Goal: Check status: Check status

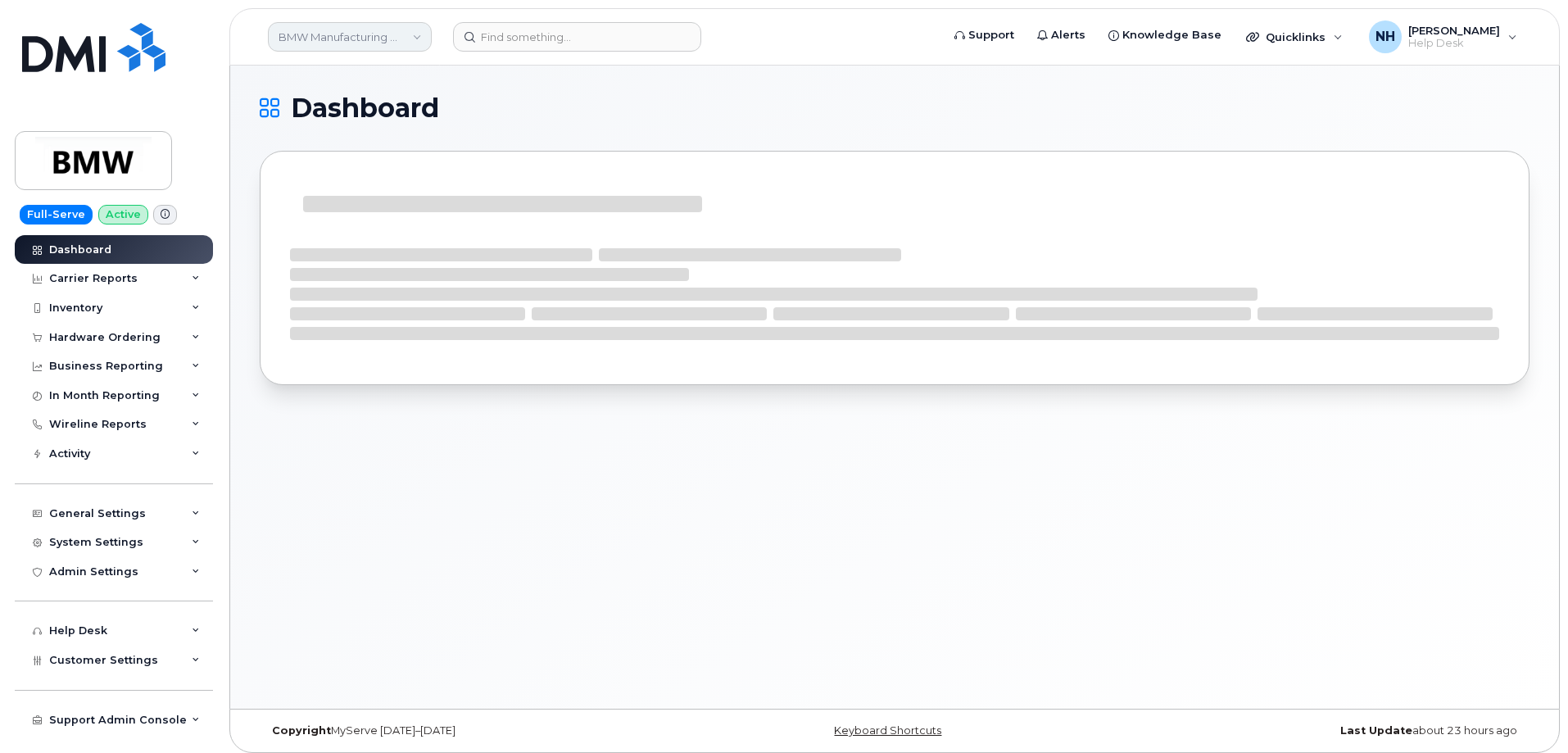
drag, startPoint x: 358, startPoint y: 38, endPoint x: 358, endPoint y: 50, distance: 12.0
click at [358, 30] on link "BMW Manufacturing Co LLC" at bounding box center [349, 36] width 164 height 29
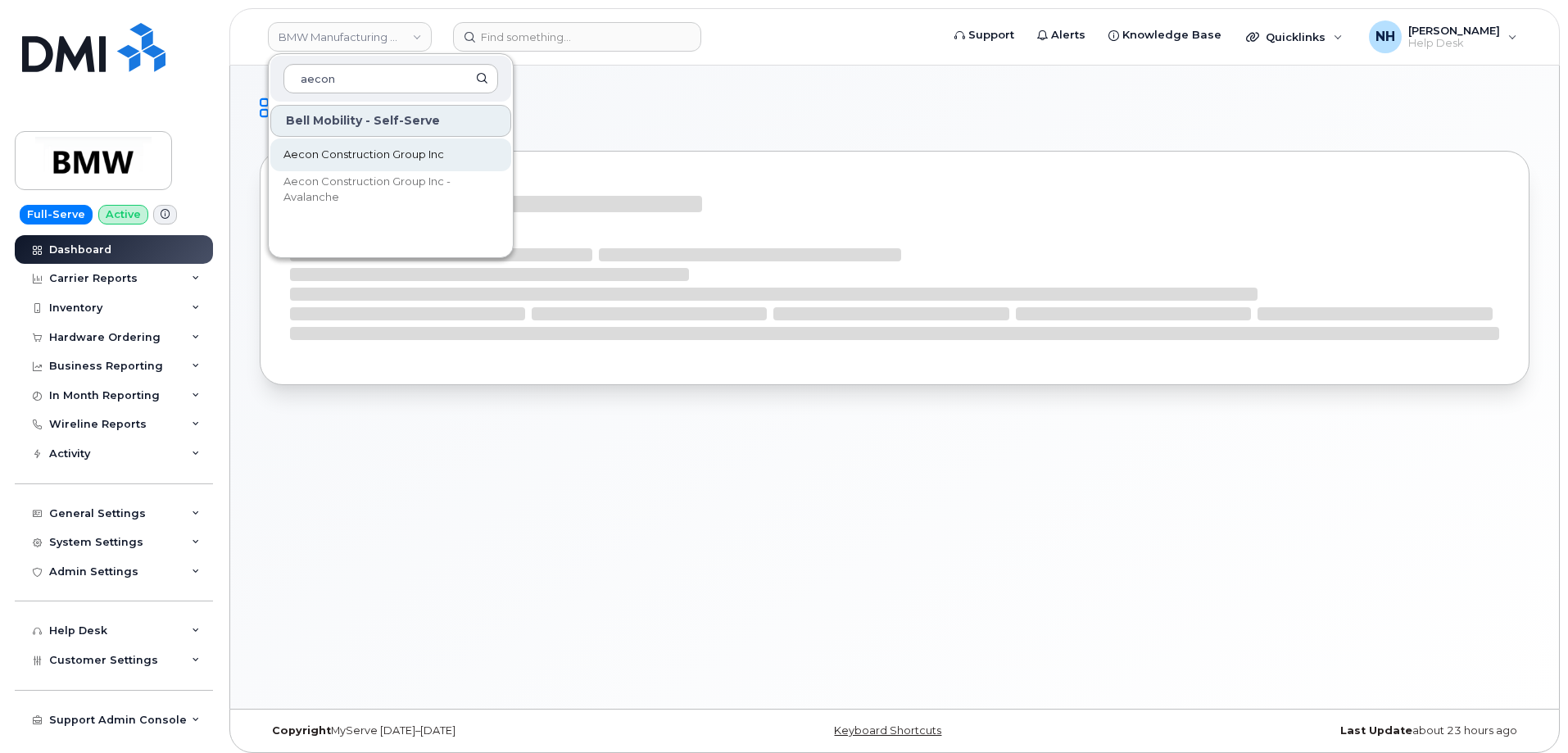
type input "aecon"
click at [377, 151] on span "Aecon Construction Group Inc" at bounding box center [363, 155] width 160 height 17
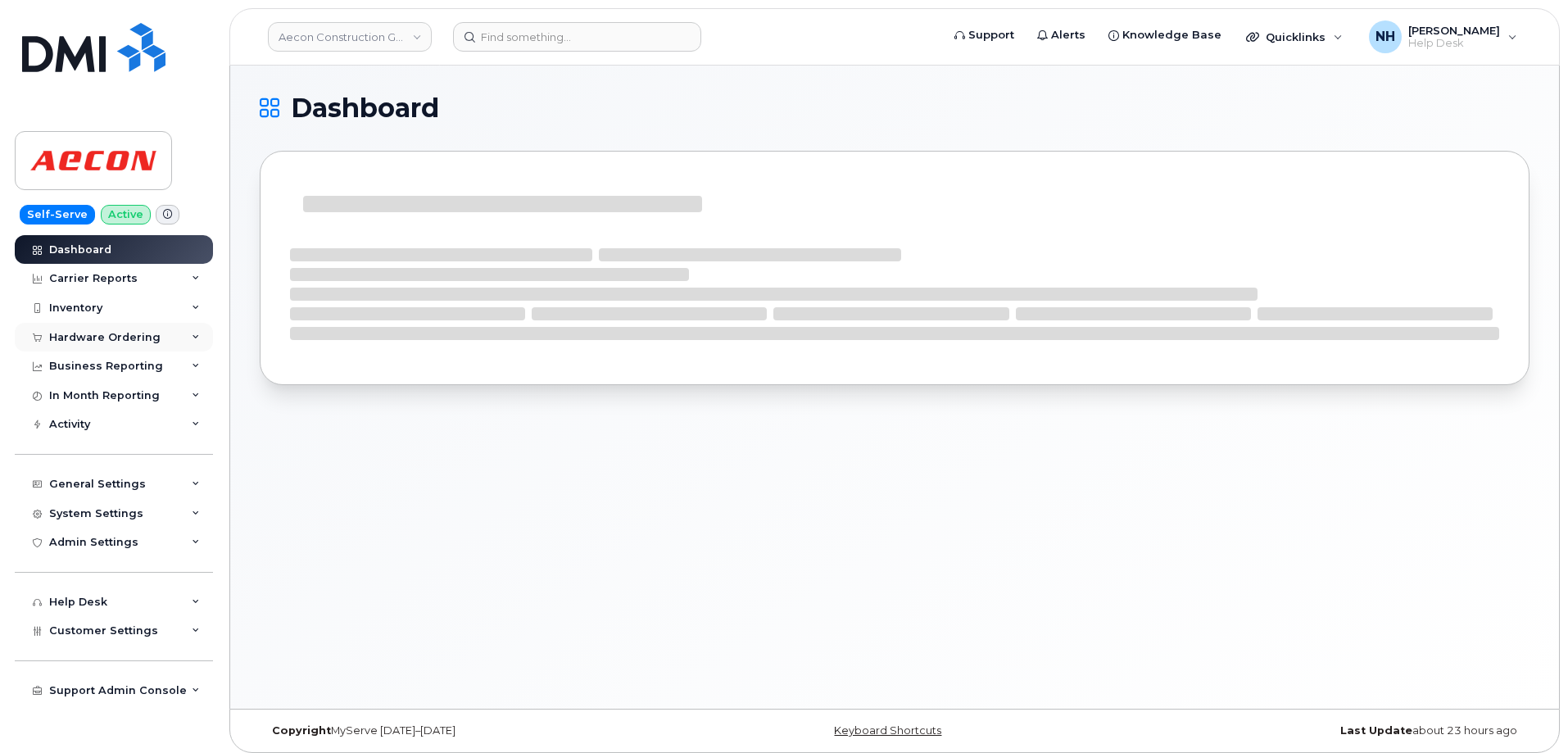
click at [114, 332] on div "Hardware Ordering" at bounding box center [105, 337] width 112 height 13
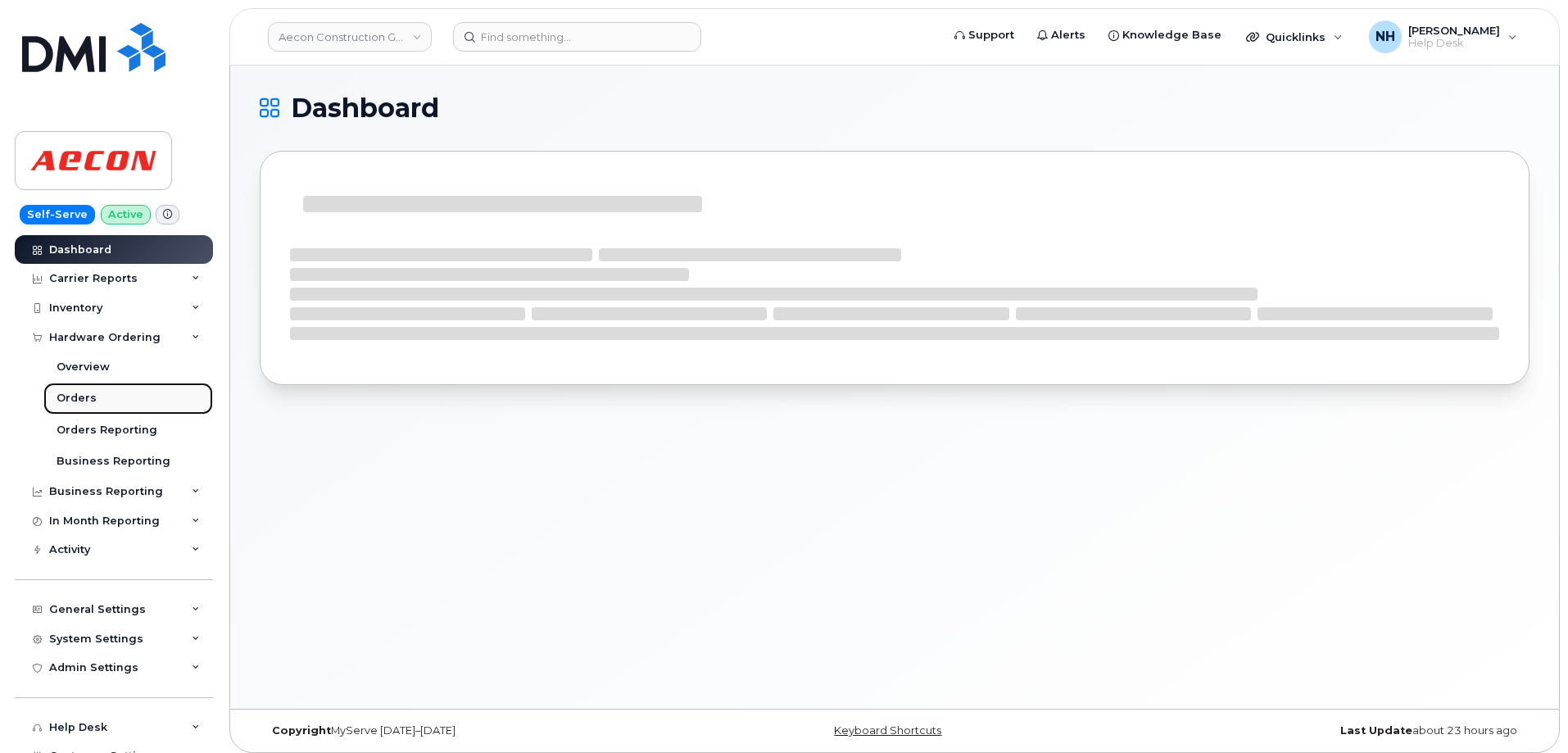
click at [89, 395] on div "Orders" at bounding box center [76, 399] width 40 height 15
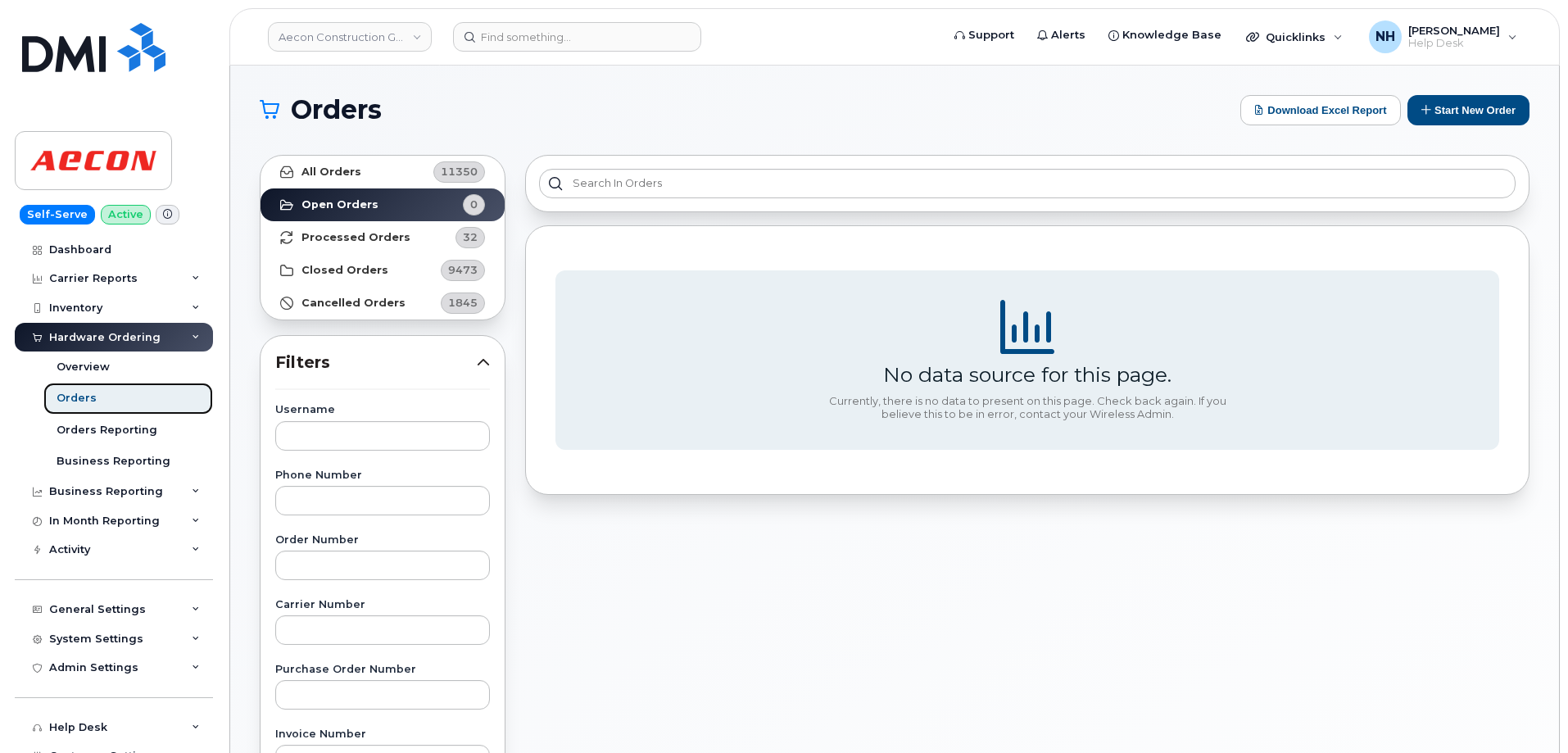
scroll to position [82, 0]
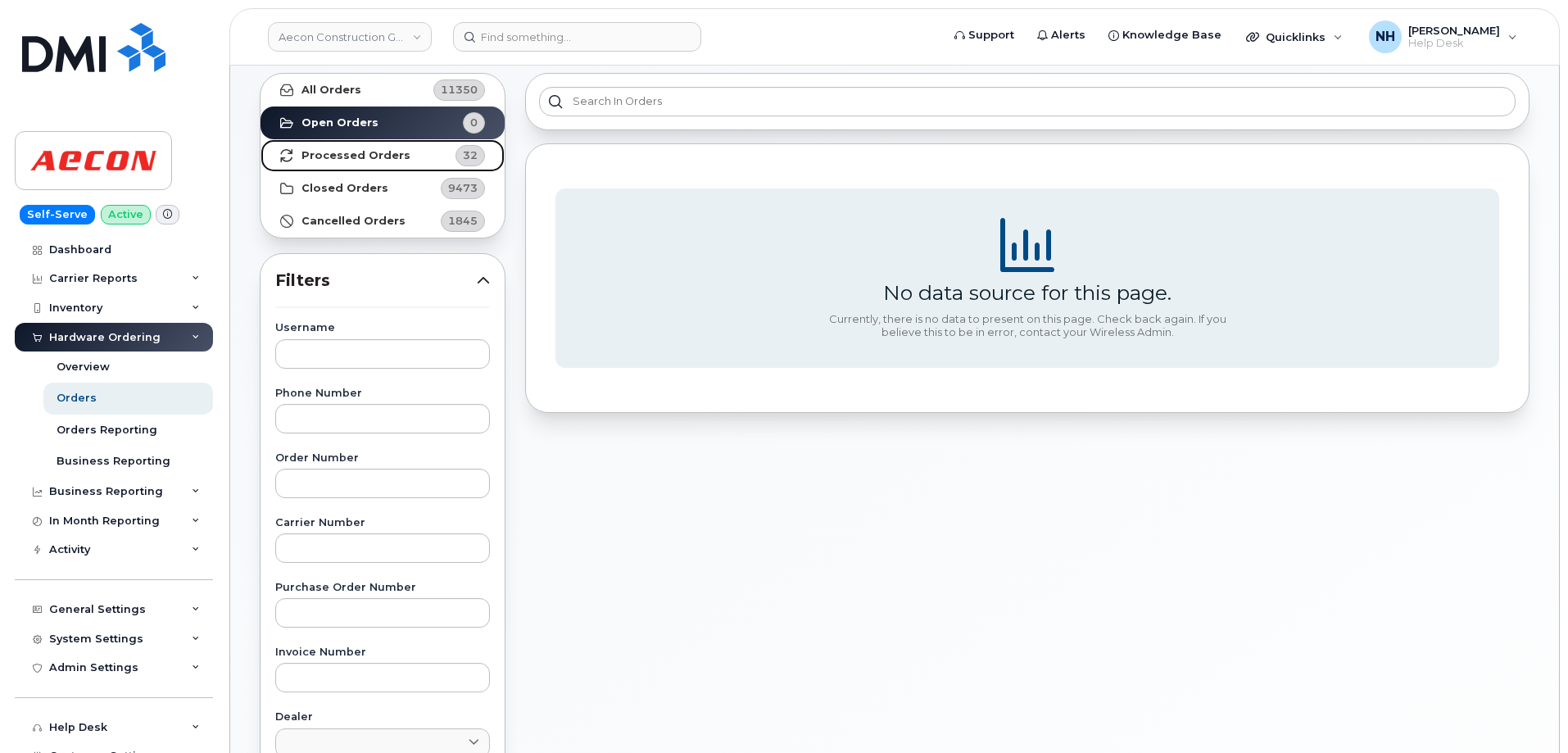
click at [377, 155] on strong "Processed Orders" at bounding box center [356, 156] width 109 height 13
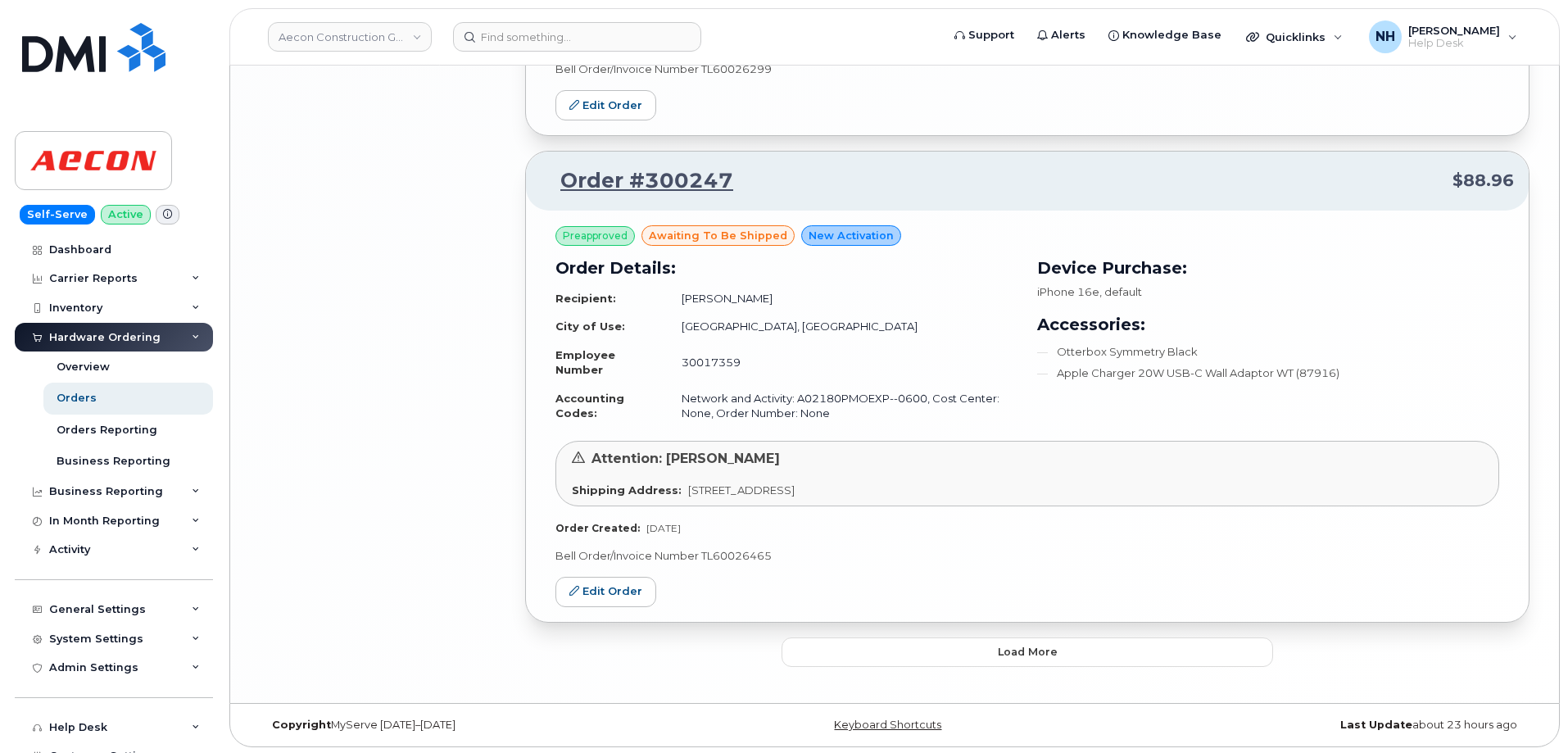
scroll to position [3607, 0]
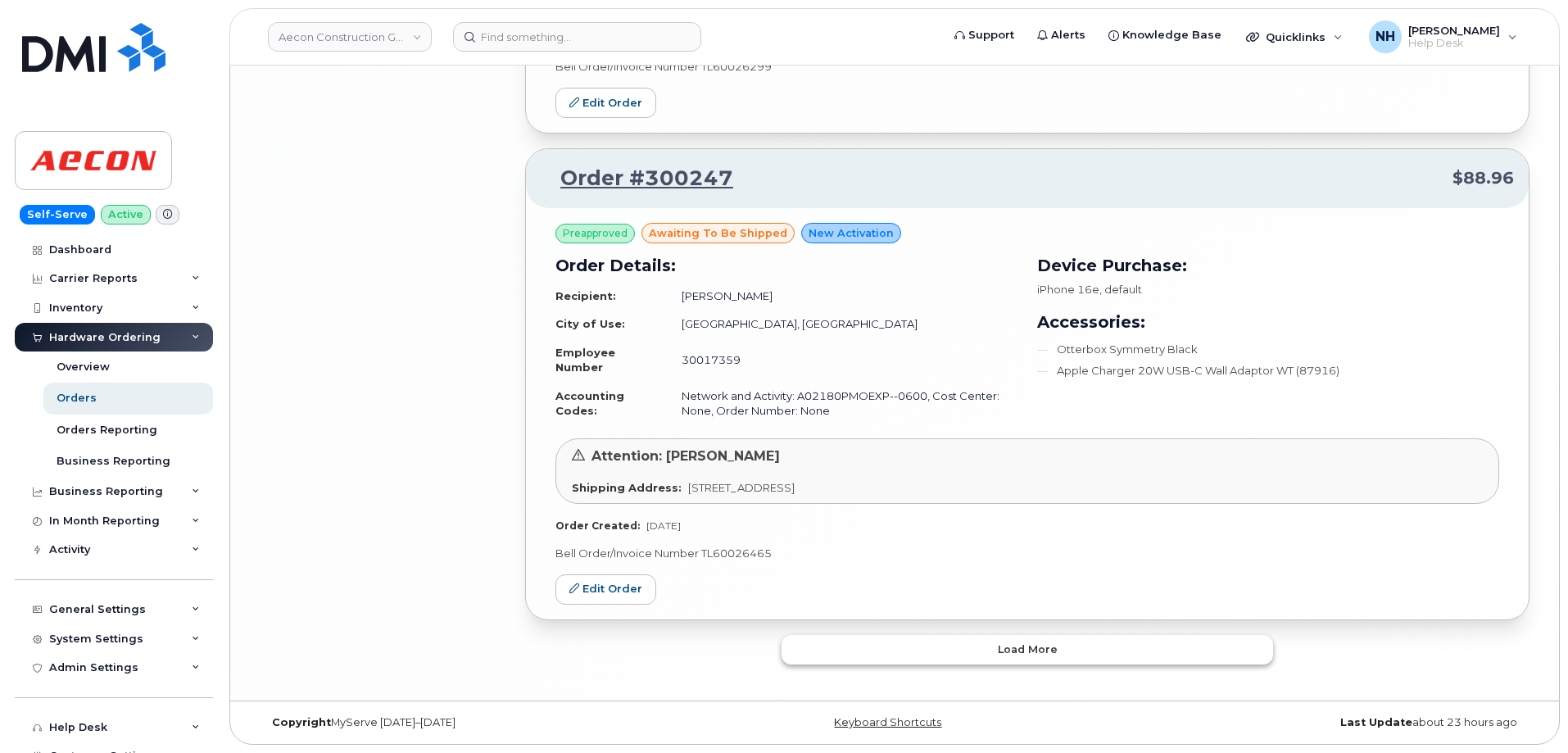
click at [951, 654] on button "Load more" at bounding box center [1027, 649] width 492 height 29
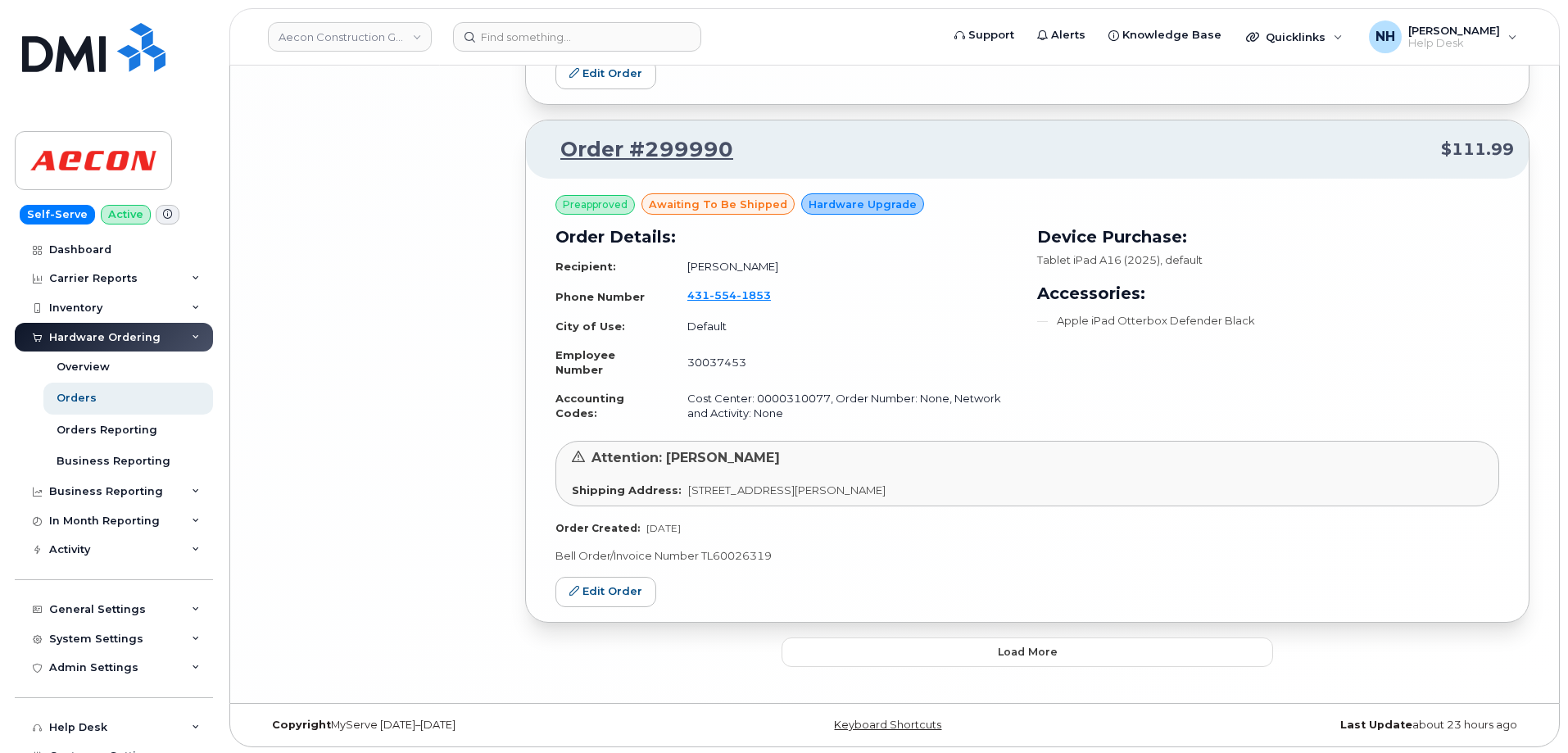
scroll to position [7625, 0]
click at [1010, 660] on button "Load more" at bounding box center [1027, 649] width 492 height 29
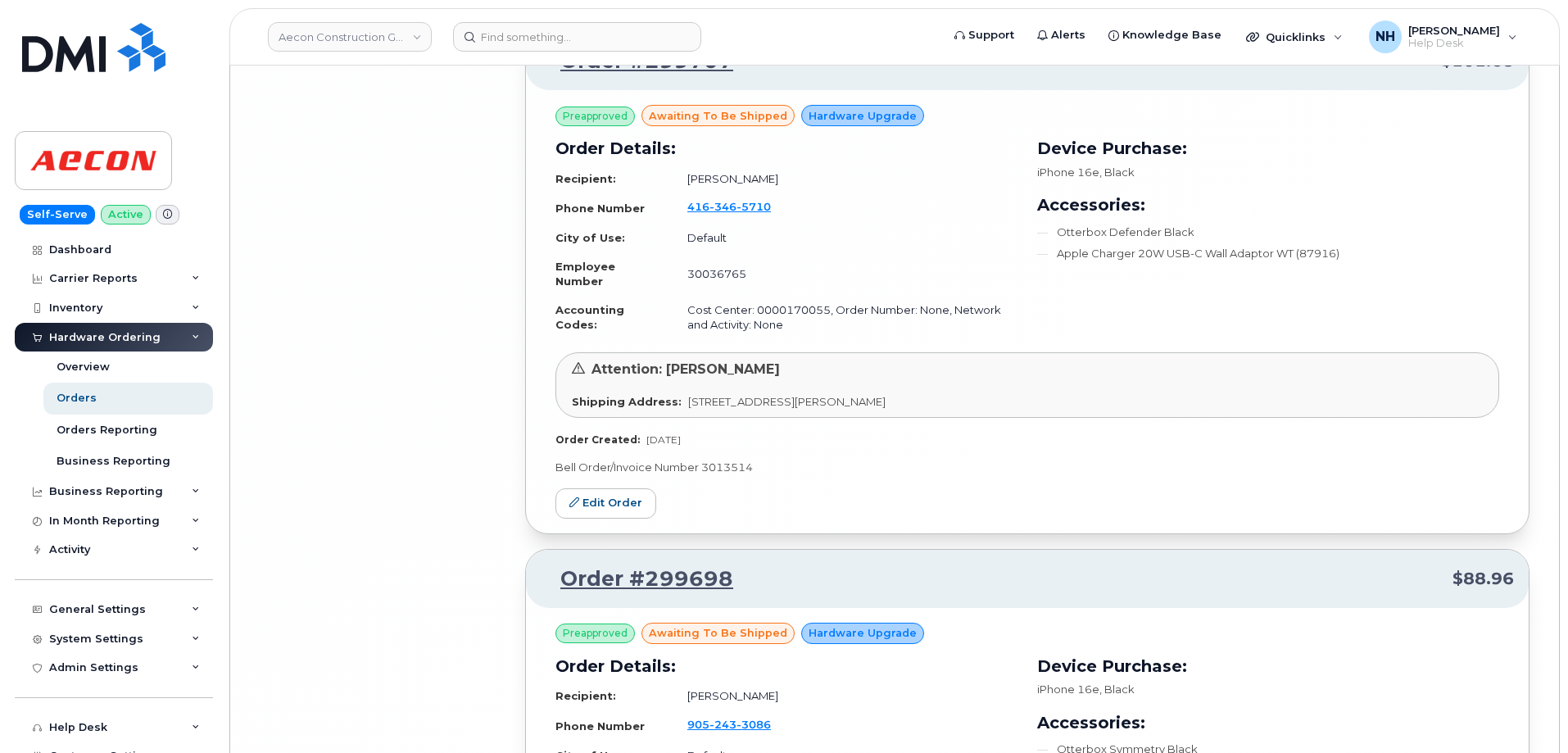
scroll to position [11579, 0]
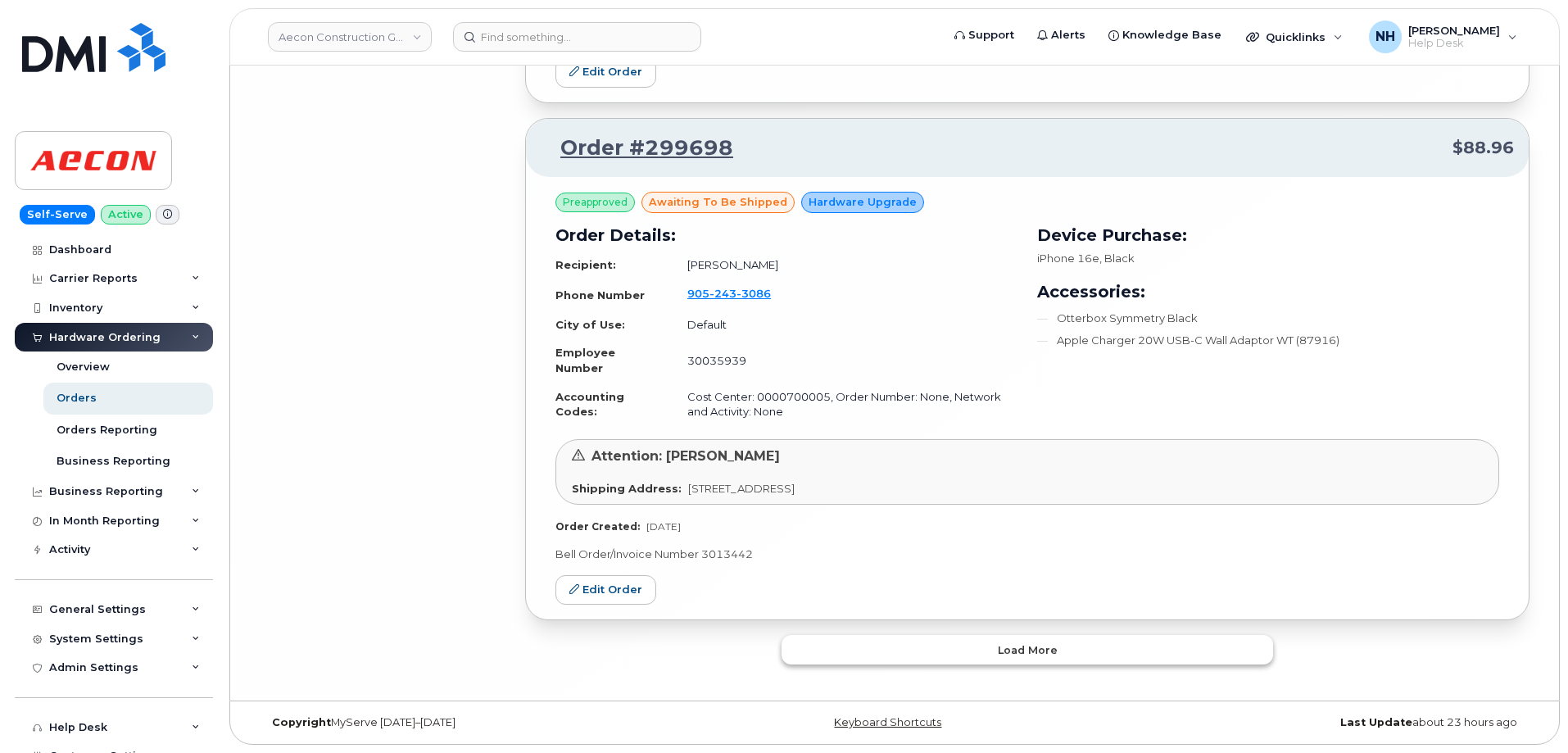
click at [1044, 644] on span "Load more" at bounding box center [1027, 650] width 60 height 16
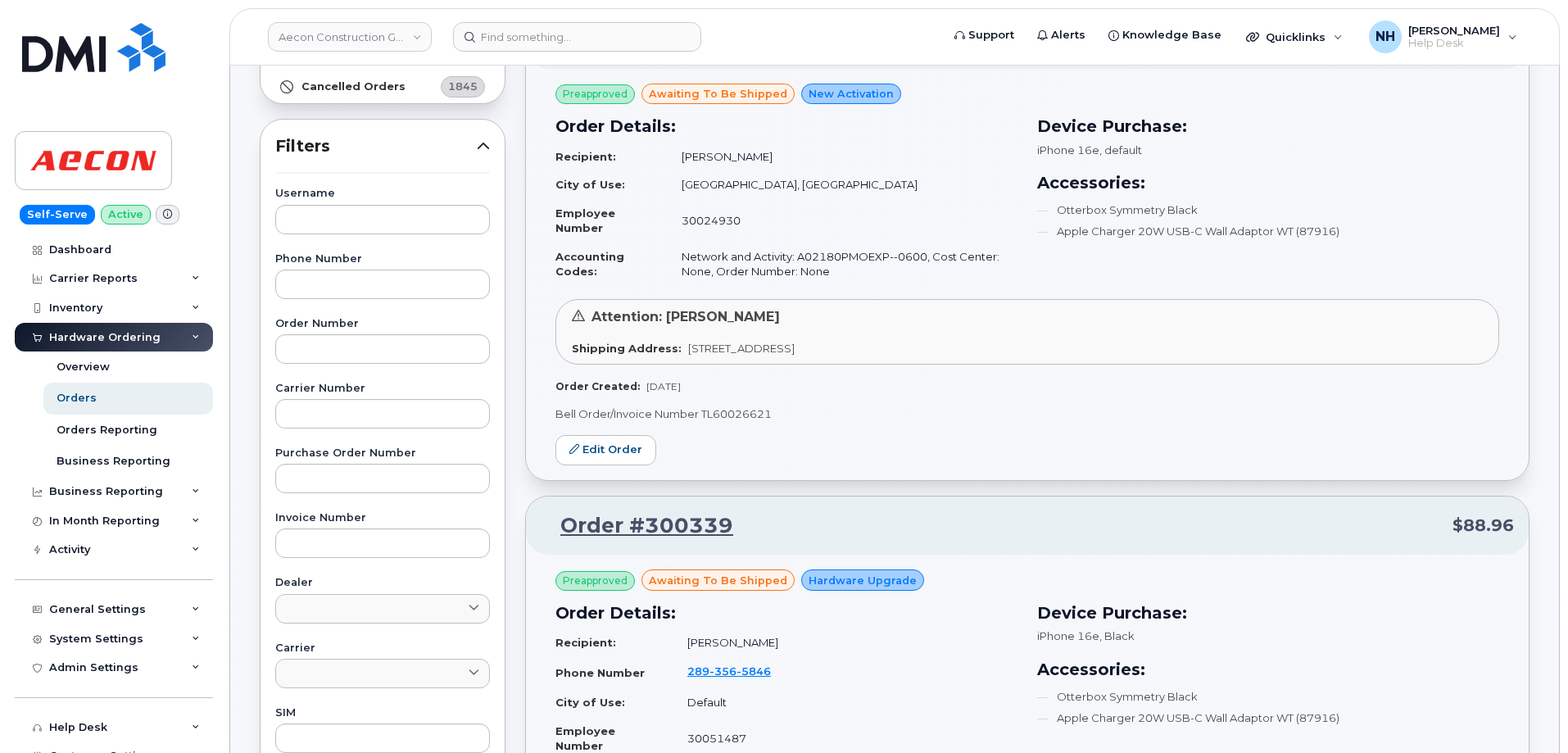
scroll to position [0, 0]
